Goal: Obtain resource: Obtain resource

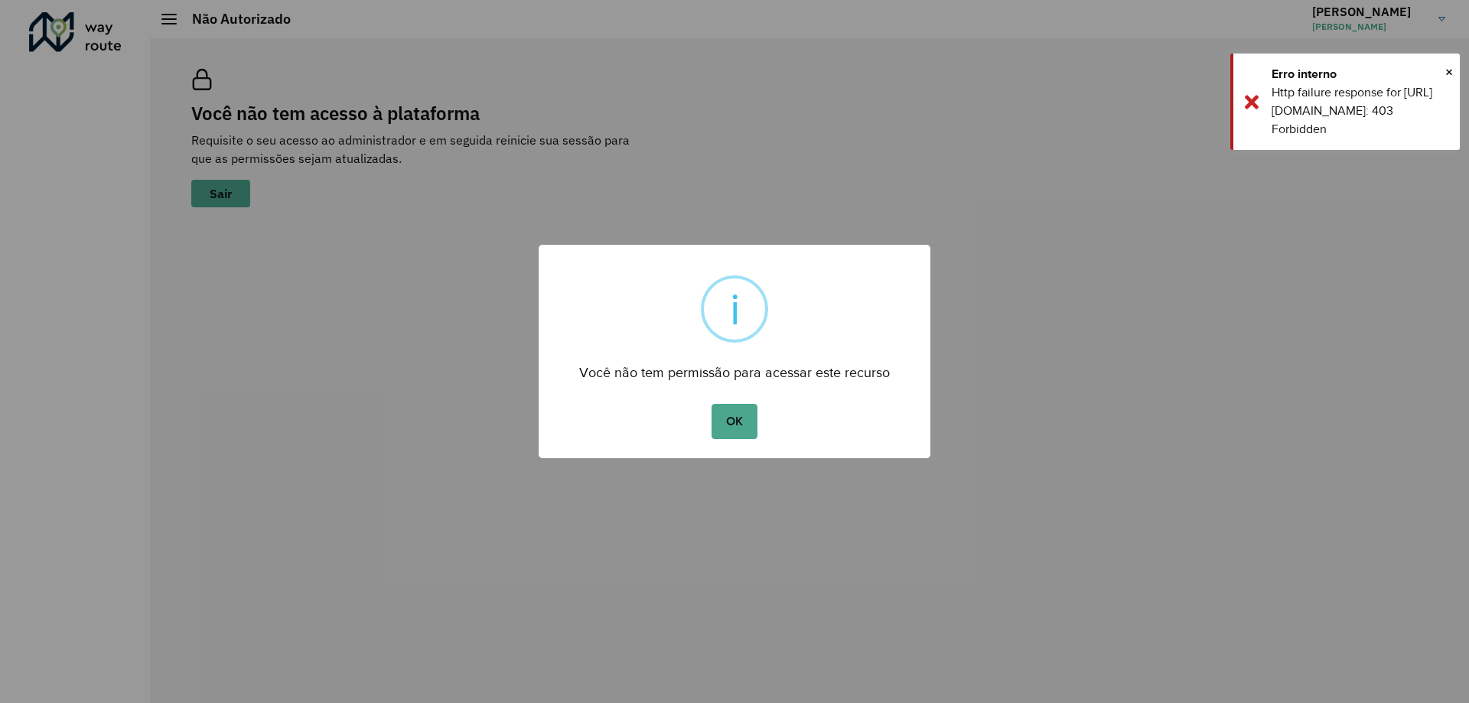
click at [758, 424] on div "OK No Cancel" at bounding box center [735, 421] width 392 height 43
click at [744, 421] on button "OK" at bounding box center [734, 421] width 45 height 35
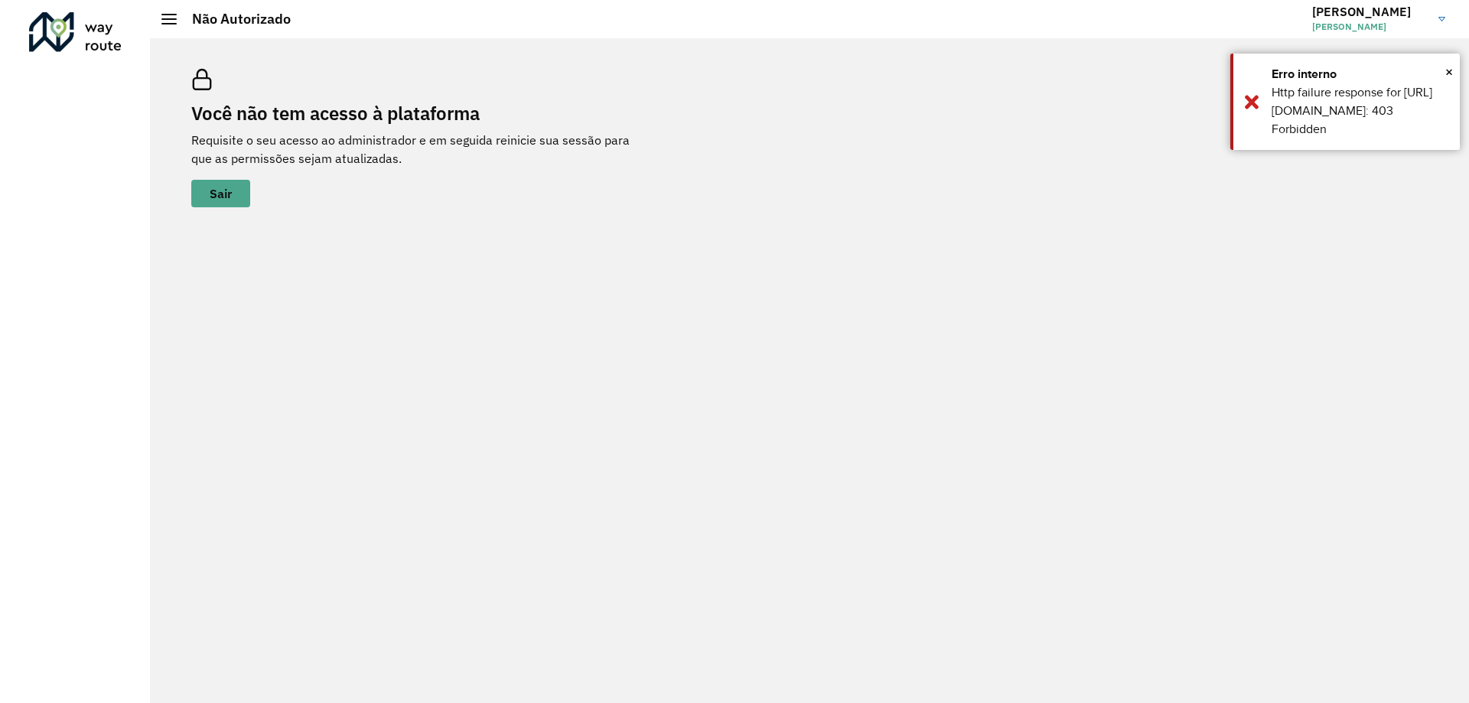
click at [1352, 28] on span "[PERSON_NAME]" at bounding box center [1370, 27] width 115 height 14
click at [1450, 72] on span "×" at bounding box center [1450, 71] width 8 height 23
click at [1435, 33] on link "[PERSON_NAME]" at bounding box center [1385, 19] width 145 height 40
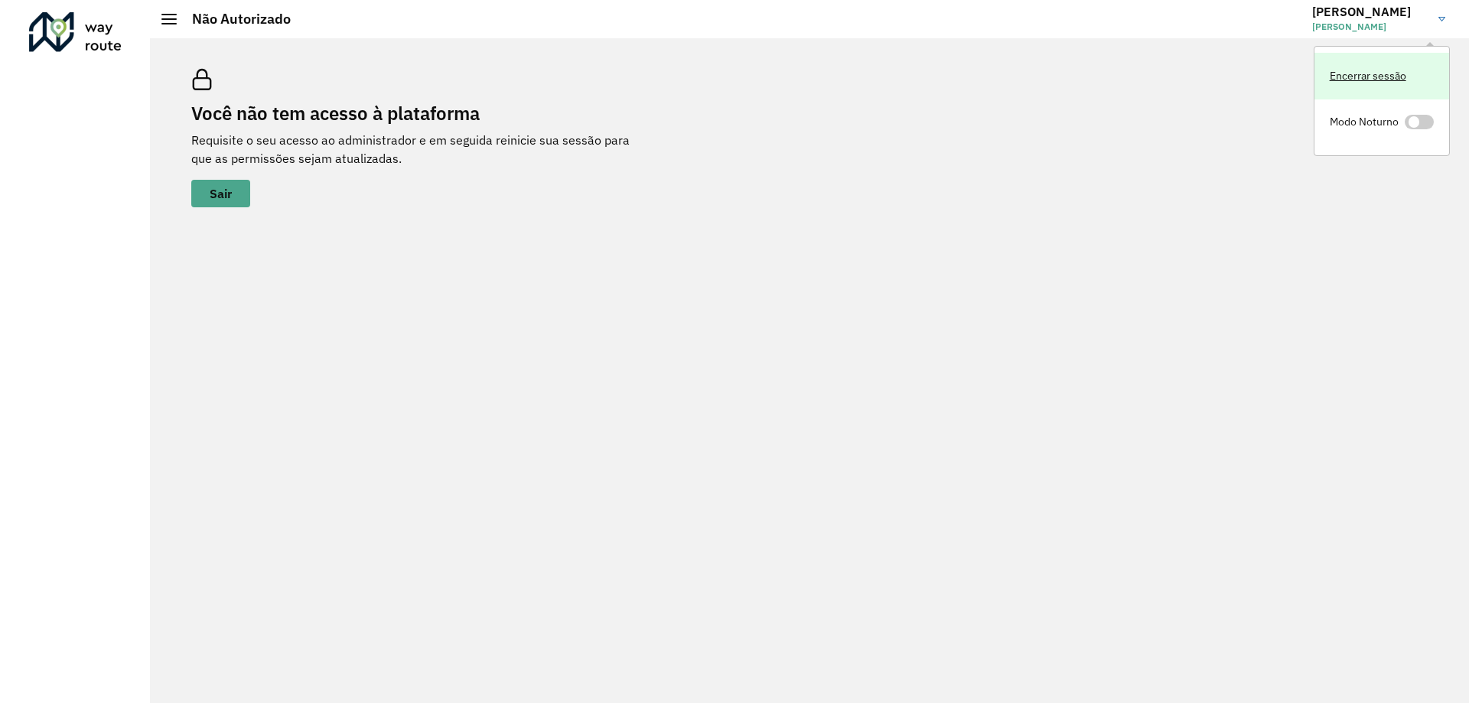
click at [1354, 67] on link "Encerrar sessão" at bounding box center [1382, 76] width 135 height 47
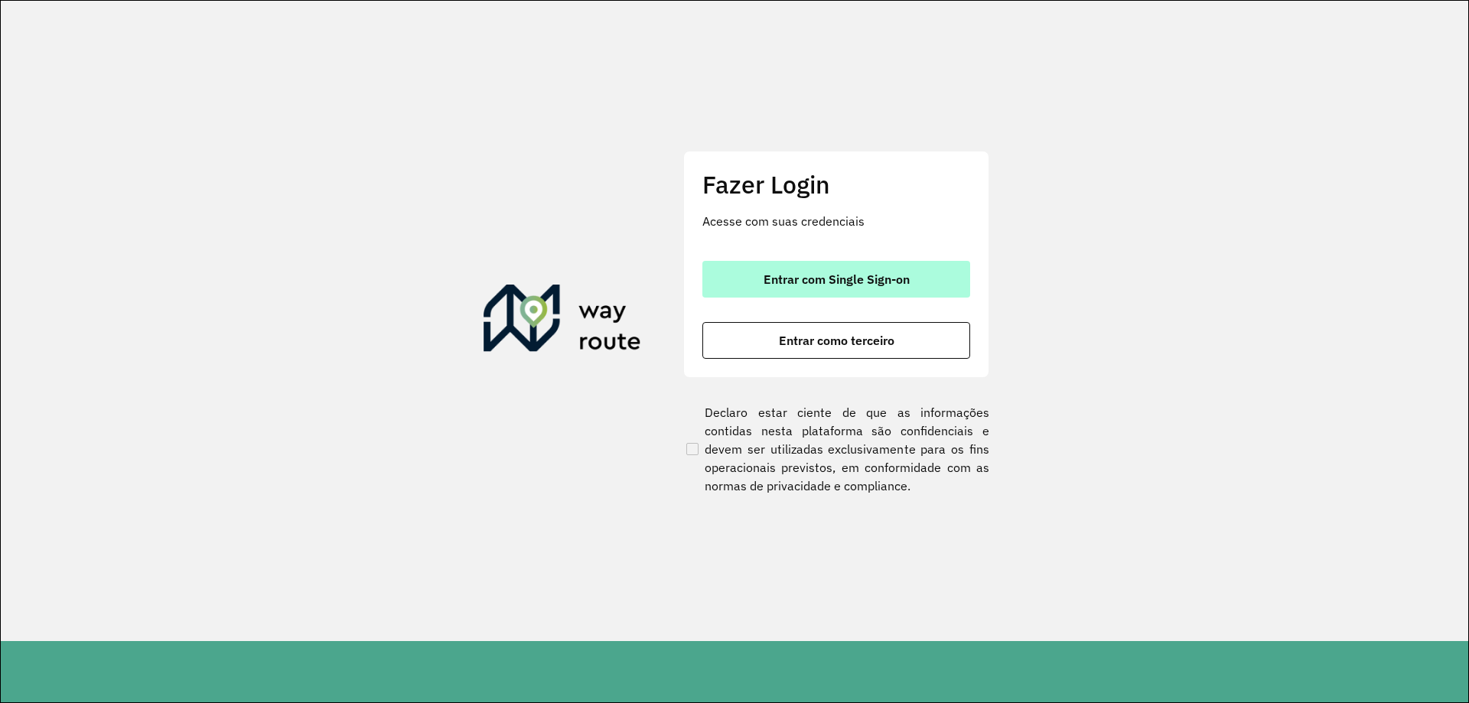
click at [908, 273] on span "Entrar com Single Sign-on" at bounding box center [837, 279] width 146 height 12
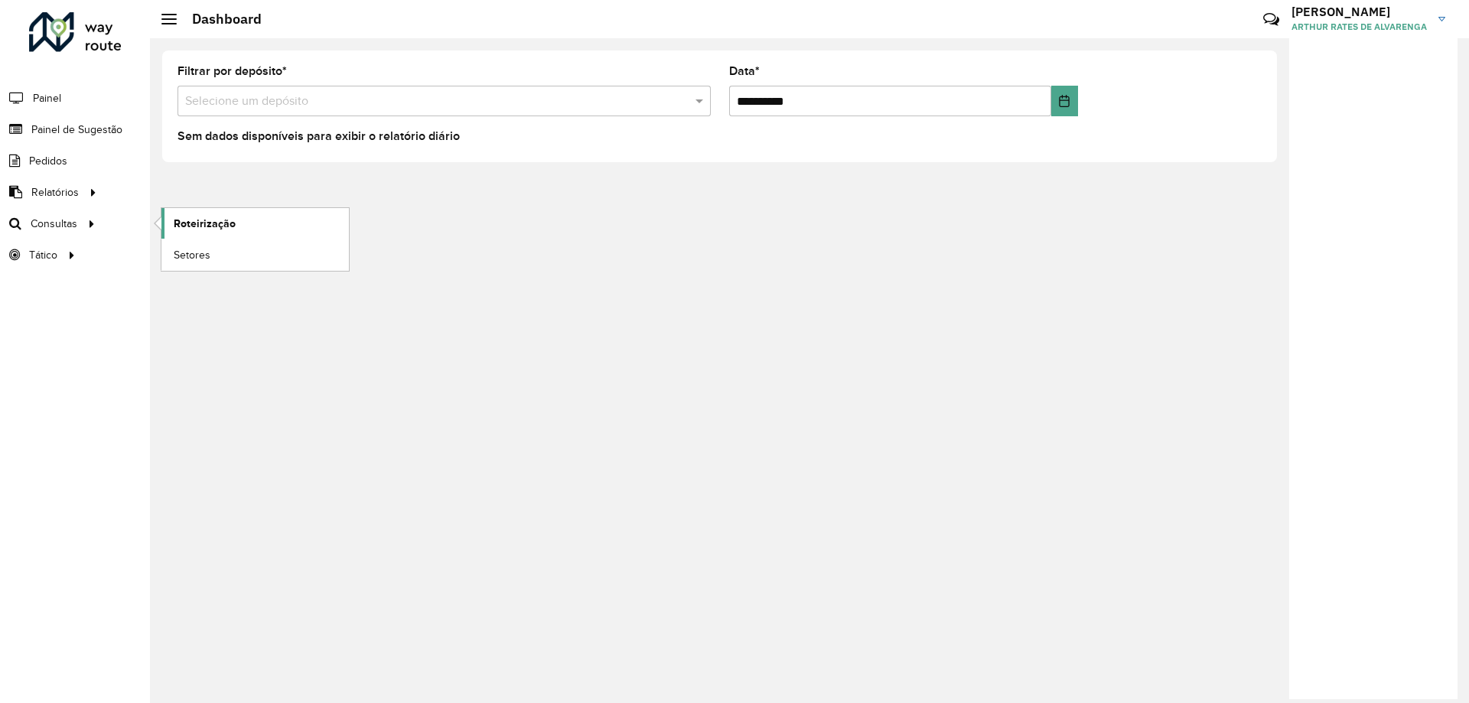
click at [180, 219] on span "Roteirização" at bounding box center [205, 224] width 62 height 16
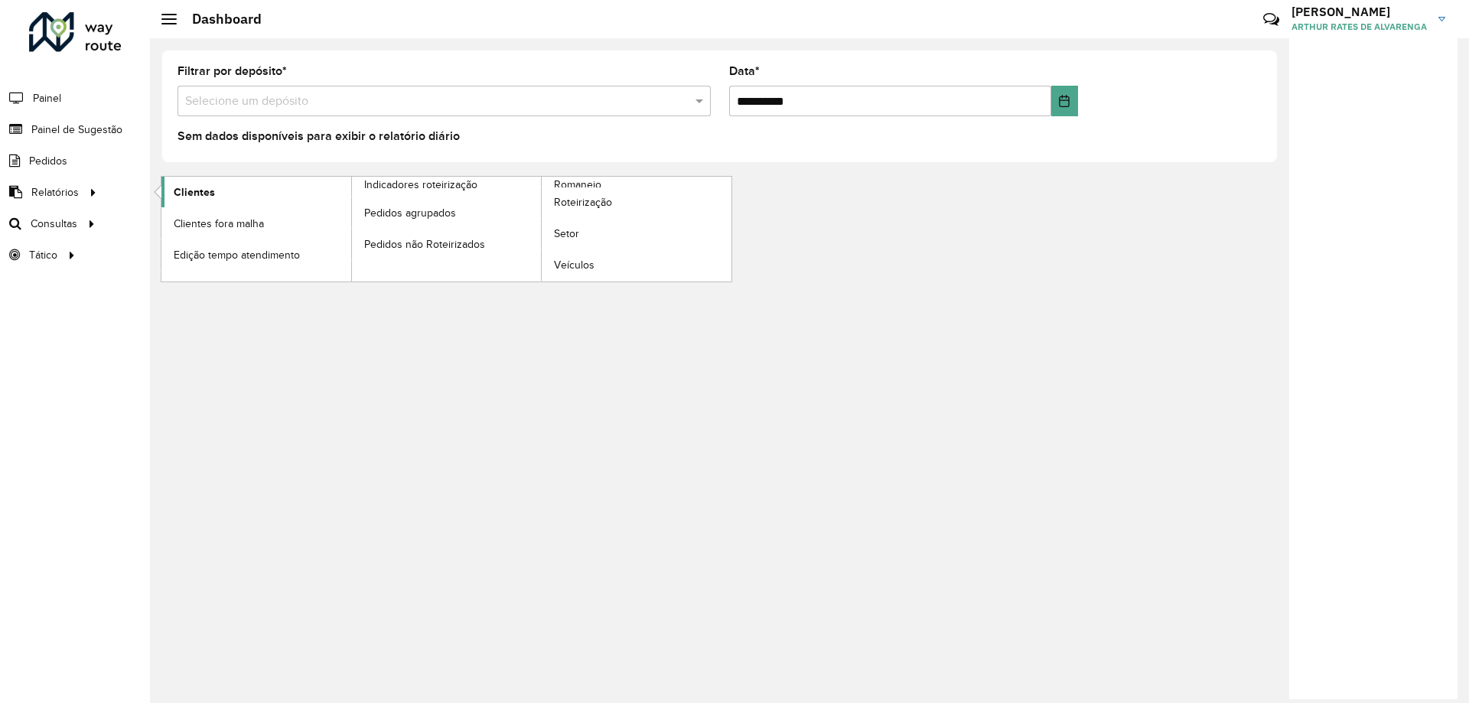
click at [171, 197] on link "Clientes" at bounding box center [256, 192] width 190 height 31
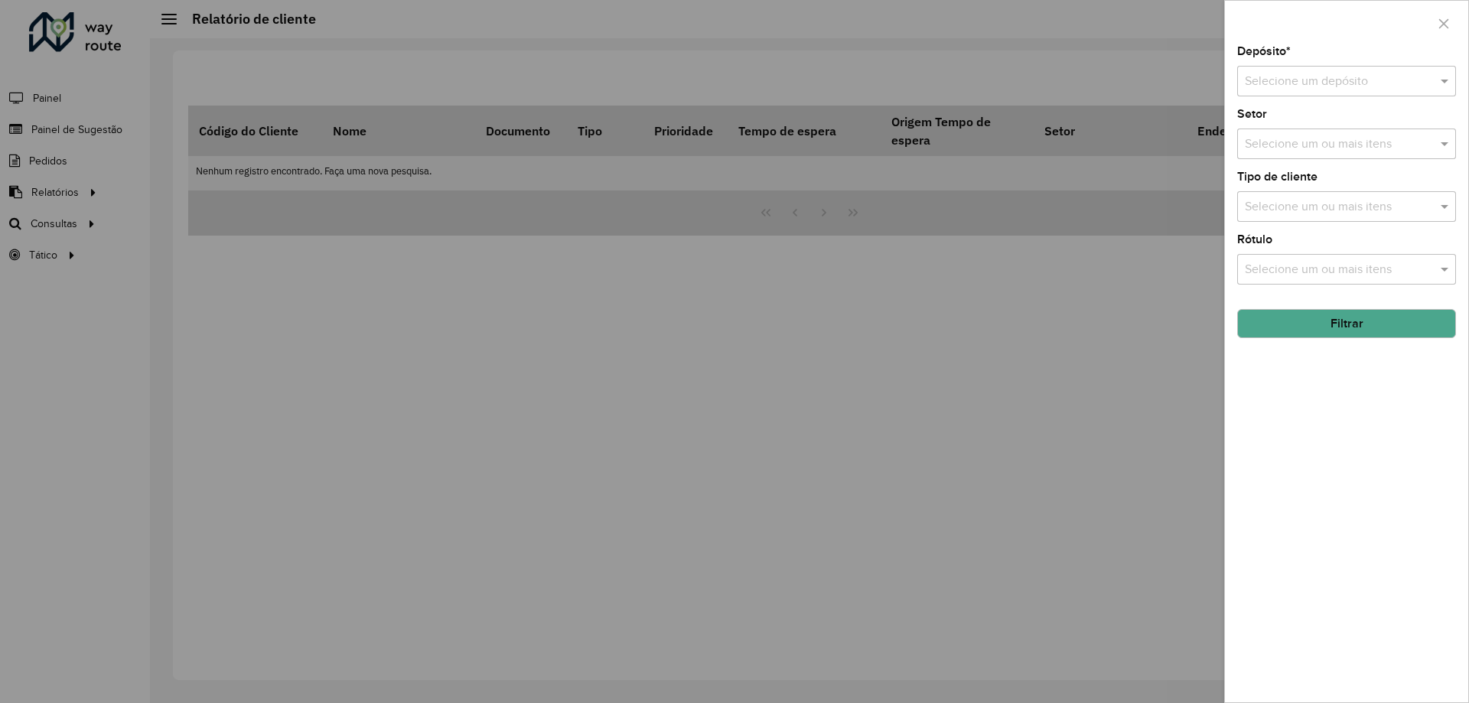
click at [1355, 75] on input "text" at bounding box center [1331, 82] width 173 height 18
click at [1324, 153] on span "CDD Belo Horizonte" at bounding box center [1318, 151] width 149 height 13
drag, startPoint x: 1346, startPoint y: 319, endPoint x: 1318, endPoint y: 243, distance: 81.6
click at [1319, 245] on formly-group "Depósito * Selecione um depósito × CDD Belo Horizonte × Setor Selecione um ou m…" at bounding box center [1347, 192] width 219 height 292
click at [1322, 152] on input "text" at bounding box center [1339, 144] width 196 height 18
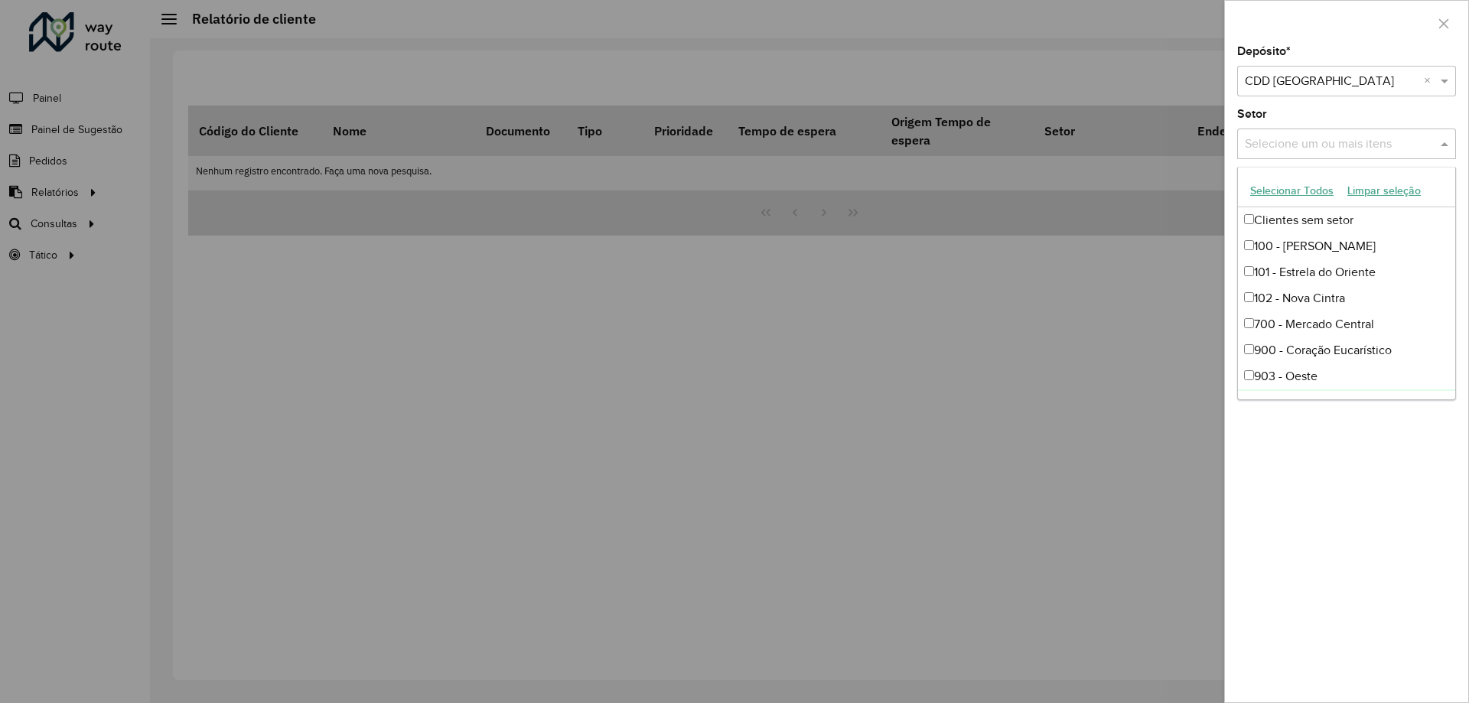
click at [1359, 523] on div "Depósito * Selecione um depósito × CDD Belo Horizonte × Setor Selecione um ou m…" at bounding box center [1346, 374] width 243 height 657
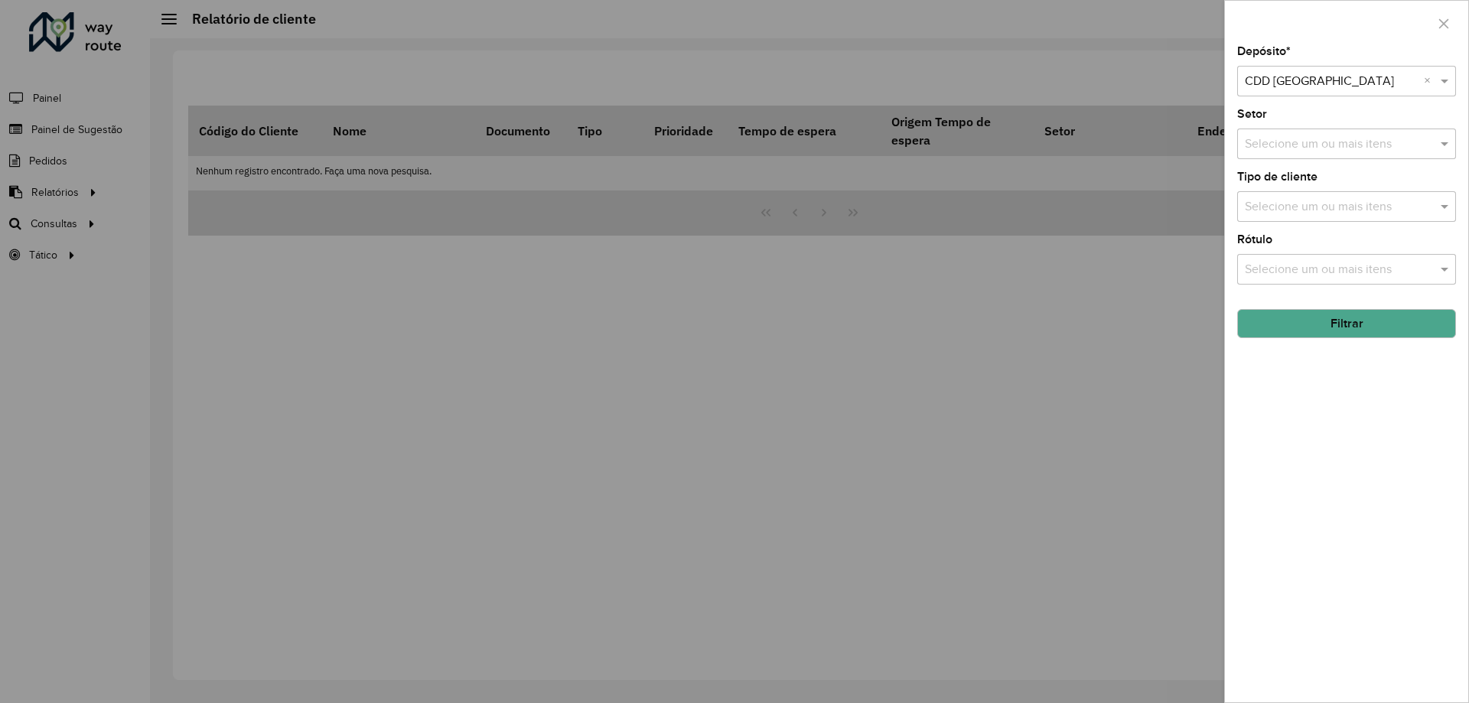
click at [1351, 247] on div "Rótulo Selecione um ou mais itens" at bounding box center [1347, 259] width 219 height 51
click at [1355, 272] on input "text" at bounding box center [1339, 270] width 196 height 18
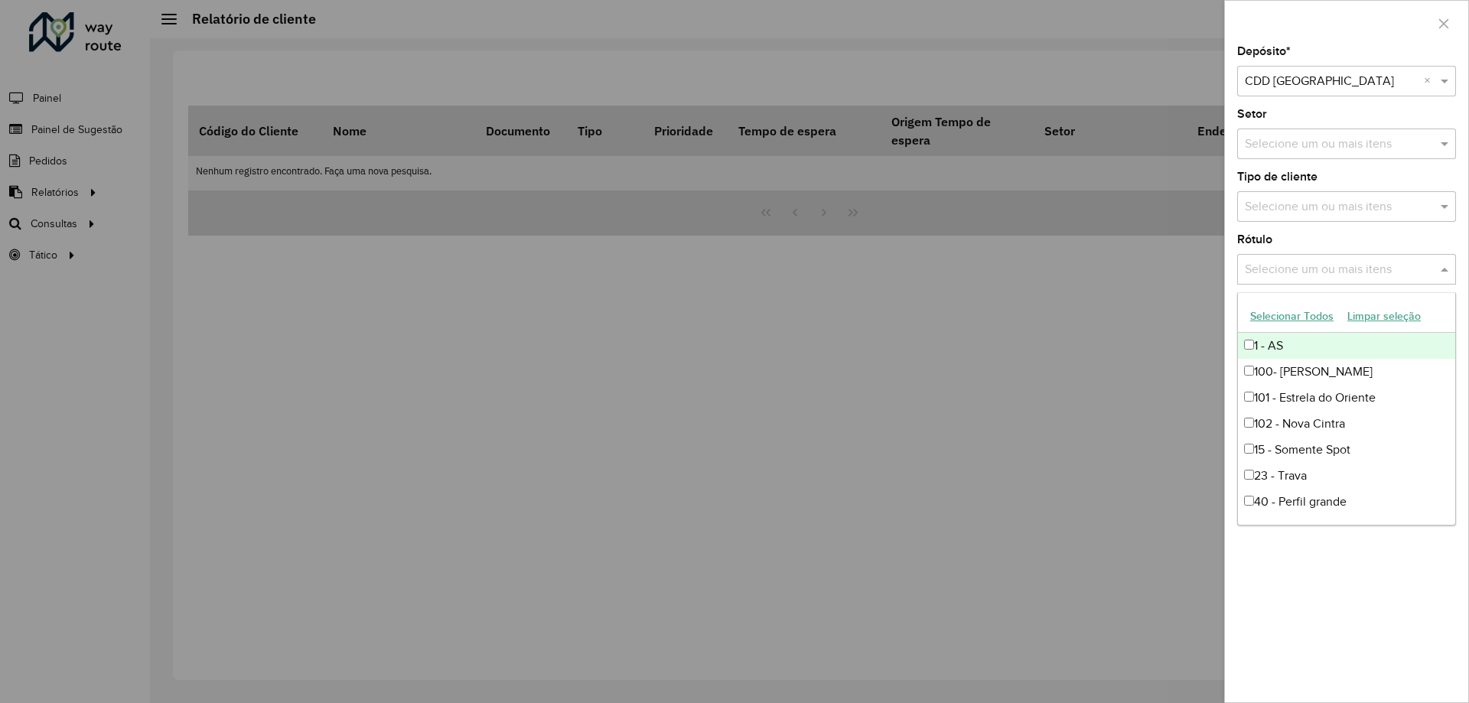
click at [1355, 272] on input "text" at bounding box center [1339, 270] width 196 height 18
click at [1318, 615] on div "Depósito * Selecione um depósito × CDD Belo Horizonte × Setor Selecione um ou m…" at bounding box center [1346, 374] width 243 height 657
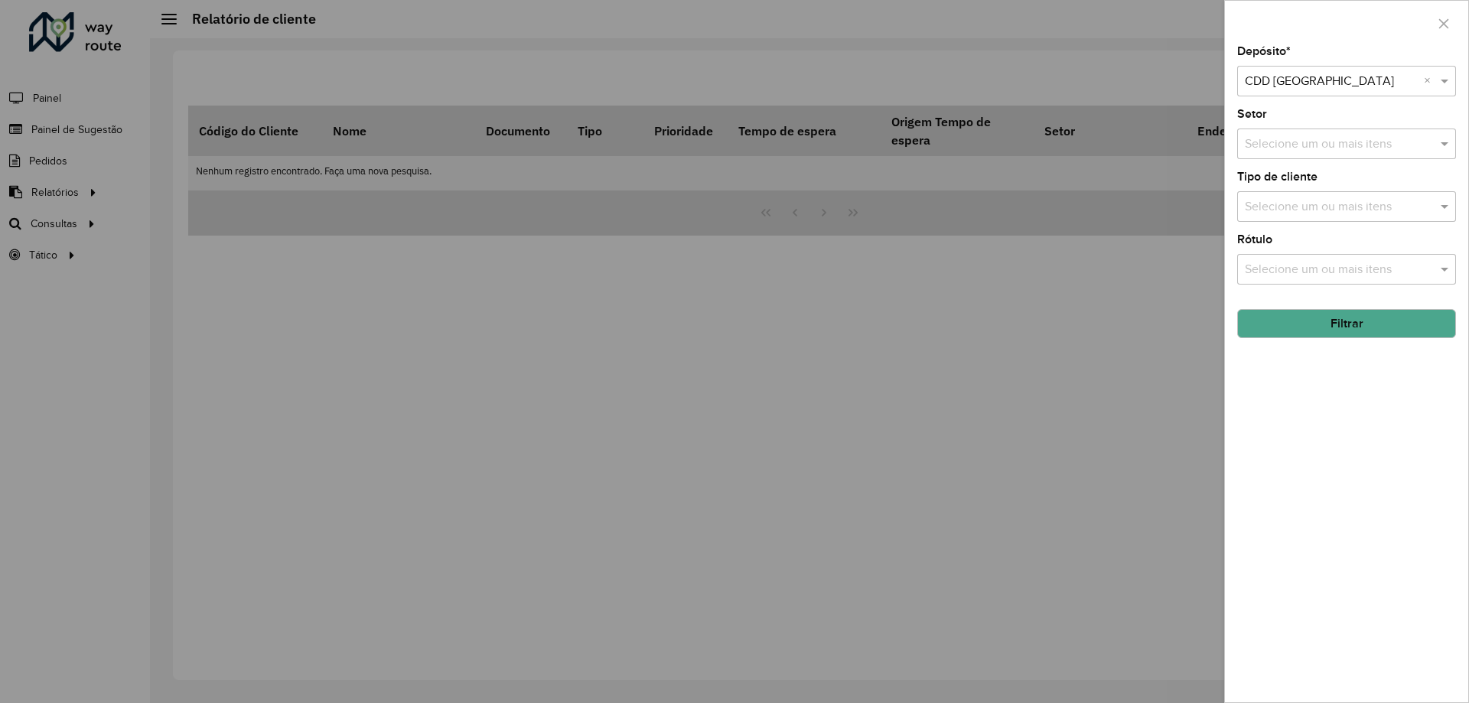
click at [1345, 312] on button "Filtrar" at bounding box center [1347, 323] width 219 height 29
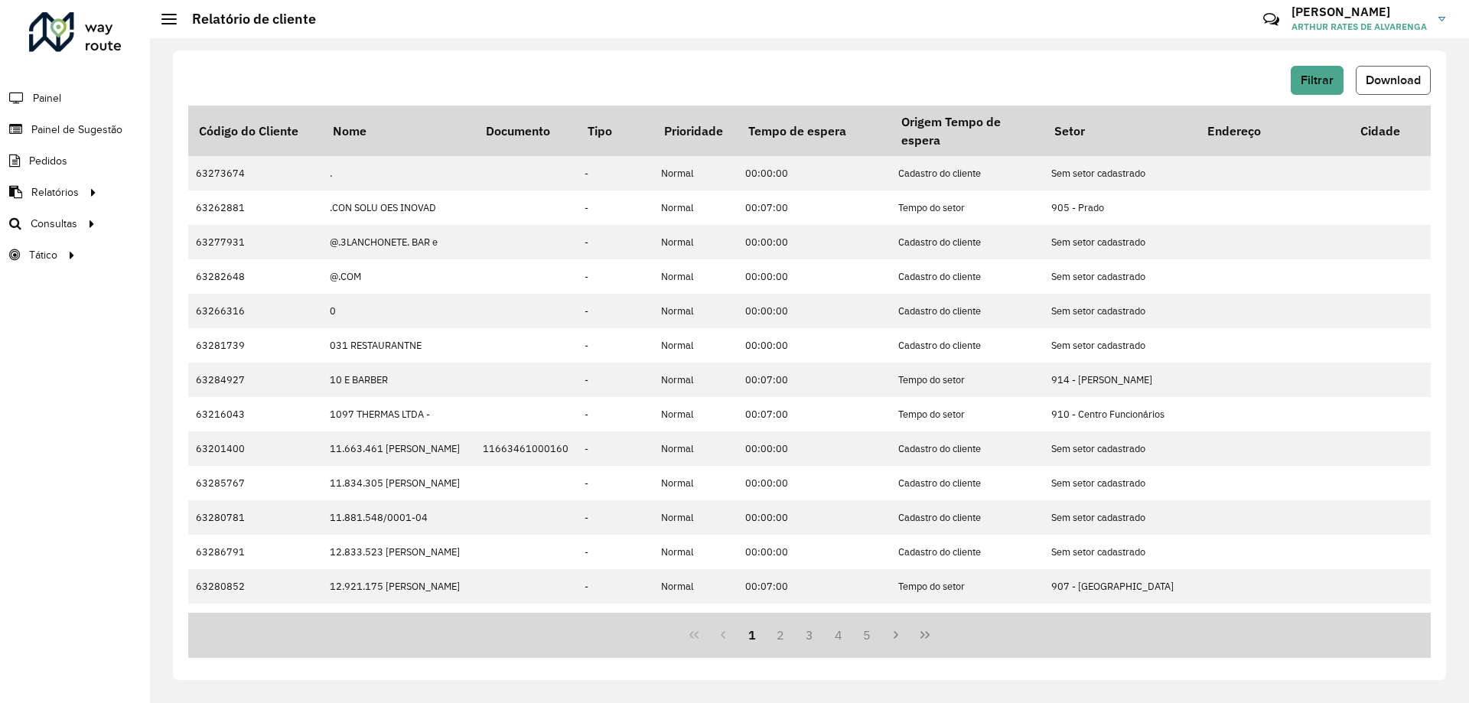
click at [1378, 89] on button "Download" at bounding box center [1393, 80] width 75 height 29
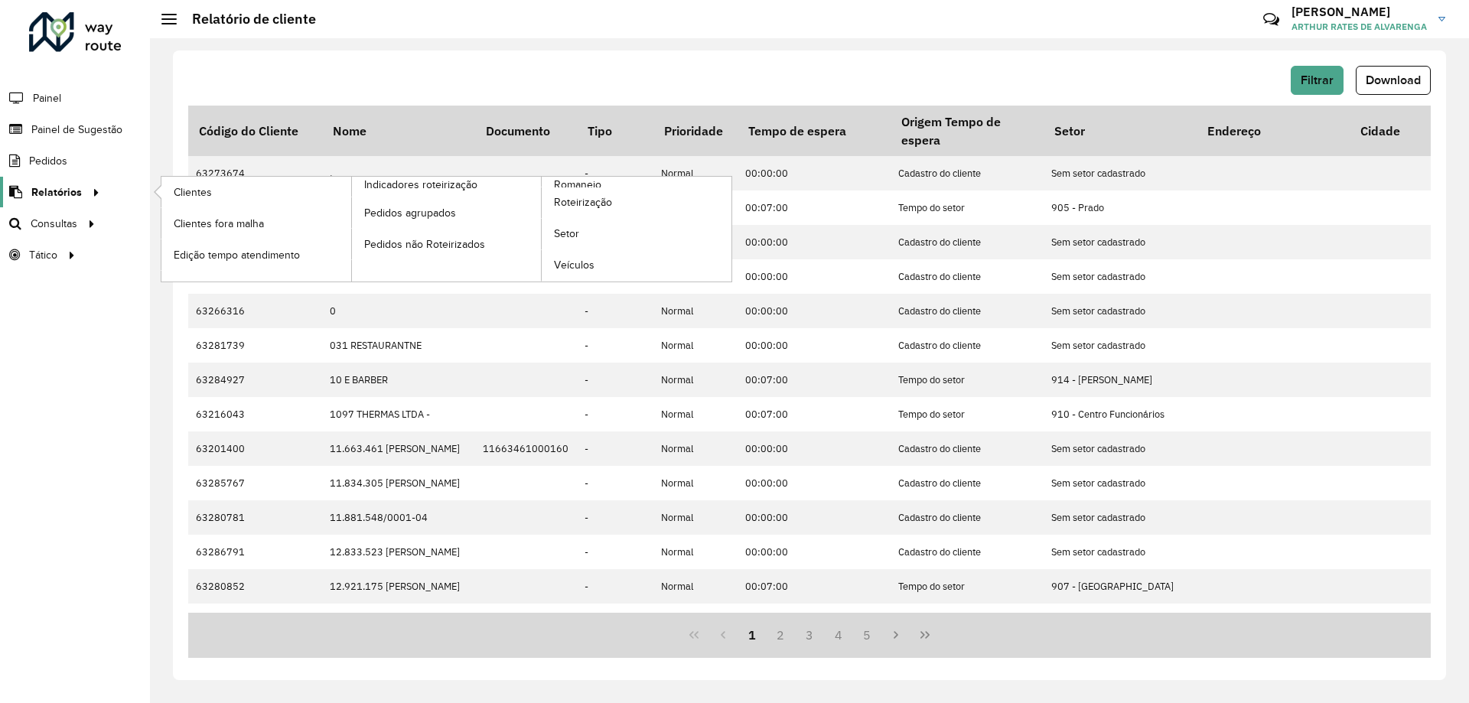
click at [68, 193] on span "Relatórios" at bounding box center [56, 192] width 51 height 16
